Goal: Task Accomplishment & Management: Complete application form

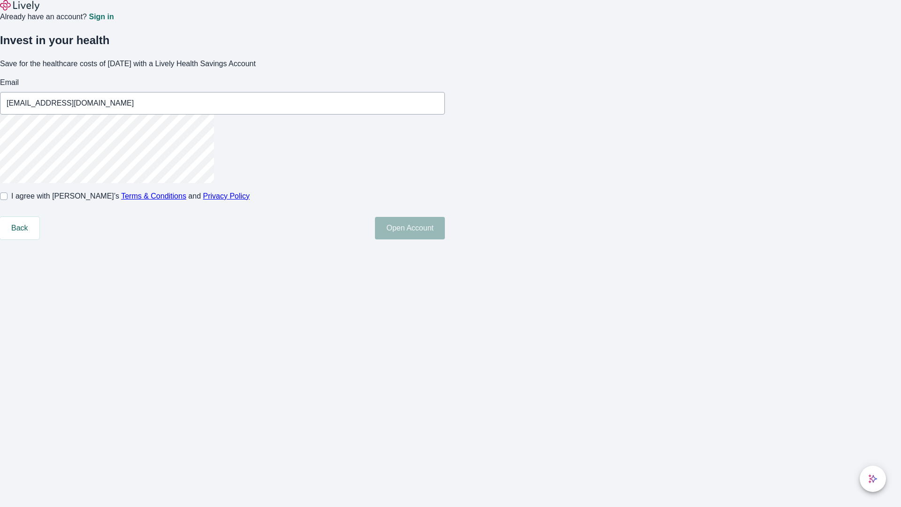
click at [8, 200] on input "I agree with Lively’s Terms & Conditions and Privacy Policy" at bounding box center [4, 196] width 8 height 8
checkbox input "true"
click at [445, 239] on button "Open Account" at bounding box center [410, 228] width 70 height 23
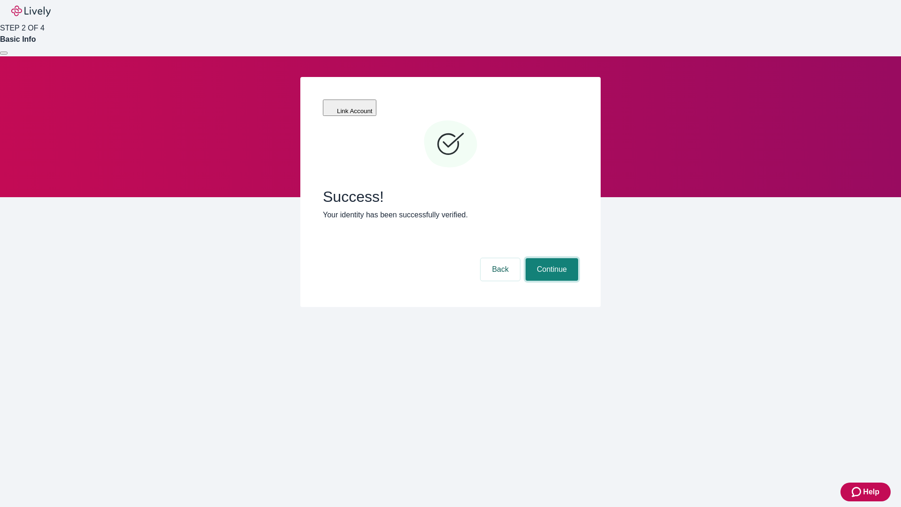
click at [550, 258] on button "Continue" at bounding box center [552, 269] width 53 height 23
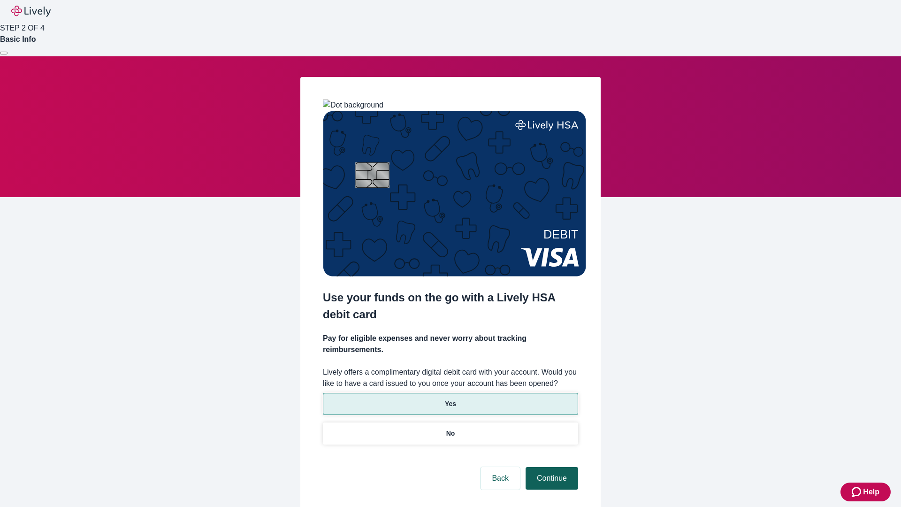
click at [450, 399] on p "Yes" at bounding box center [450, 404] width 11 height 10
click at [550, 467] on button "Continue" at bounding box center [552, 478] width 53 height 23
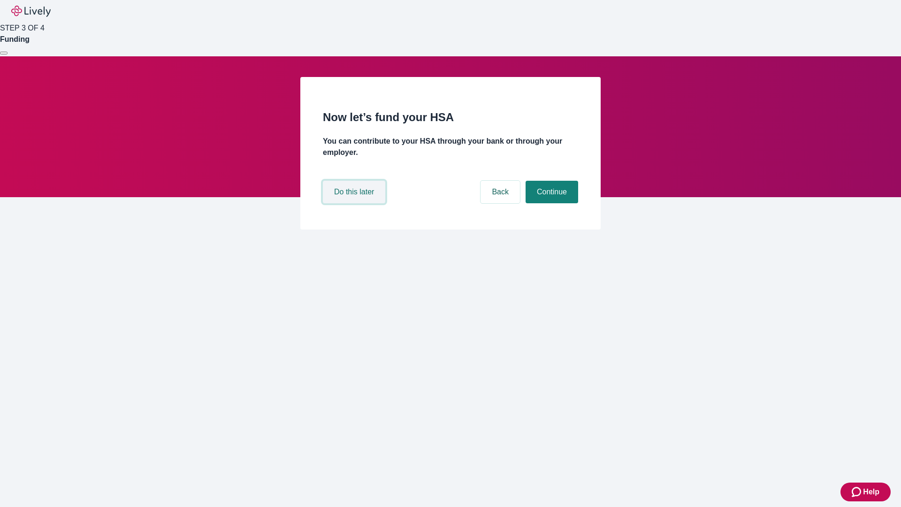
click at [355, 203] on button "Do this later" at bounding box center [354, 192] width 62 height 23
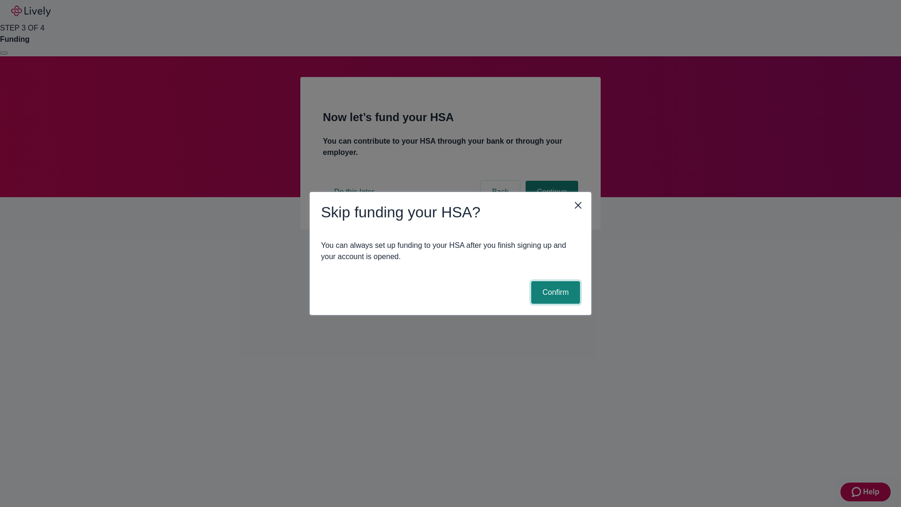
click at [554, 292] on button "Confirm" at bounding box center [555, 292] width 49 height 23
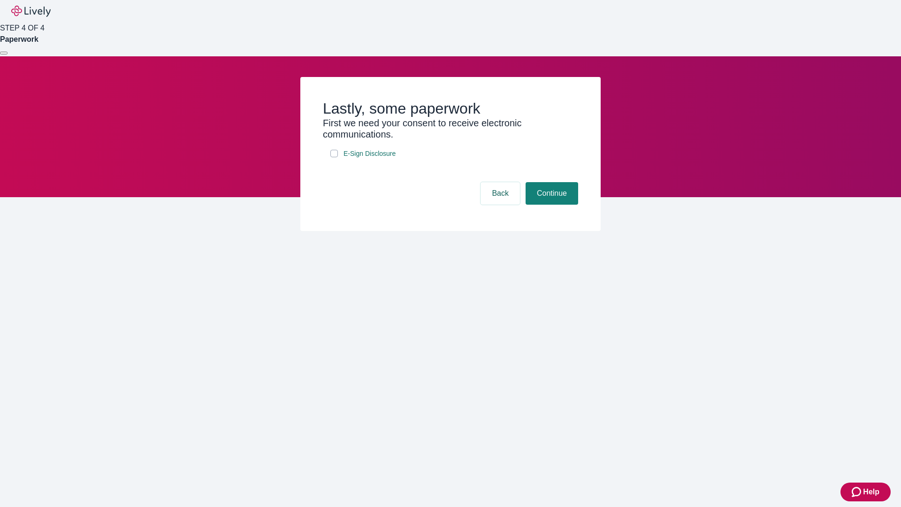
click at [334, 157] on input "E-Sign Disclosure" at bounding box center [334, 154] width 8 height 8
checkbox input "true"
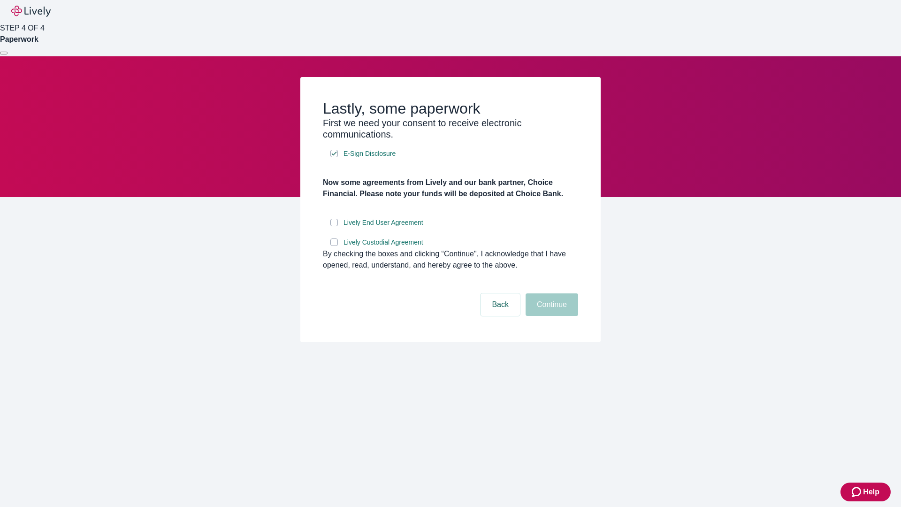
click at [334, 226] on input "Lively End User Agreement" at bounding box center [334, 223] width 8 height 8
checkbox input "true"
click at [334, 246] on input "Lively Custodial Agreement" at bounding box center [334, 242] width 8 height 8
checkbox input "true"
click at [550, 316] on button "Continue" at bounding box center [552, 304] width 53 height 23
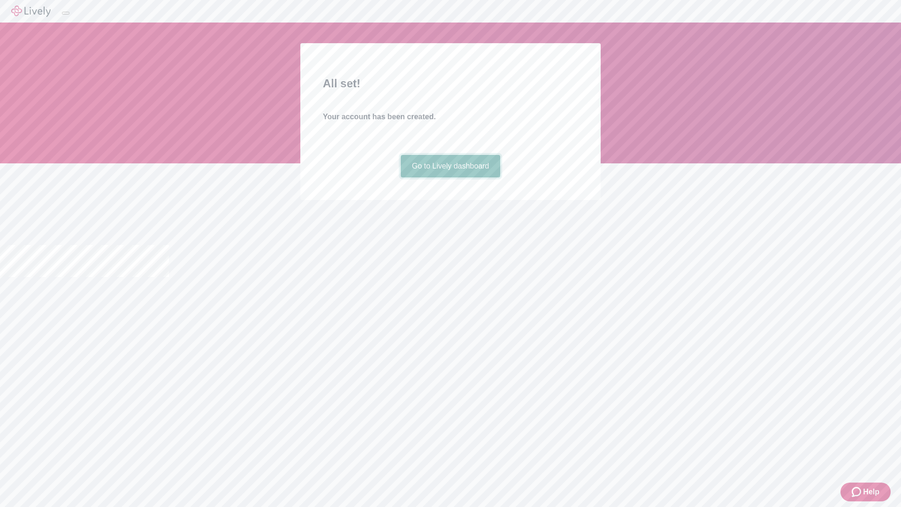
click at [450, 177] on link "Go to Lively dashboard" at bounding box center [451, 166] width 100 height 23
